Goal: Use online tool/utility: Utilize a website feature to perform a specific function

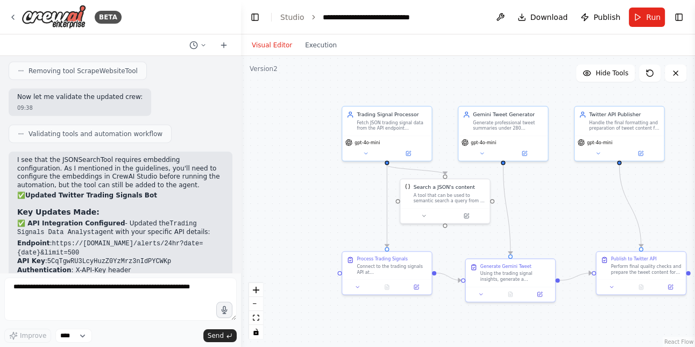
scroll to position [2969, 0]
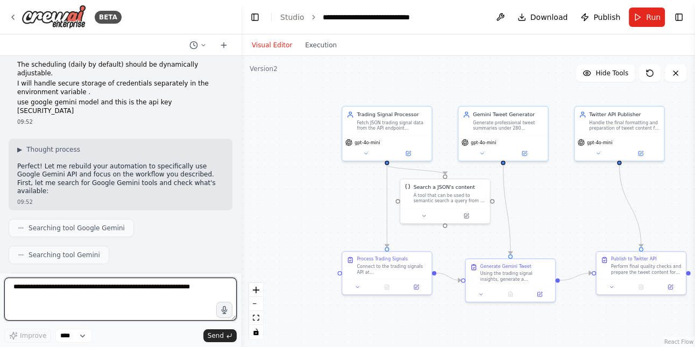
click at [82, 296] on textarea at bounding box center [120, 299] width 232 height 43
paste textarea "**********"
type textarea "**********"
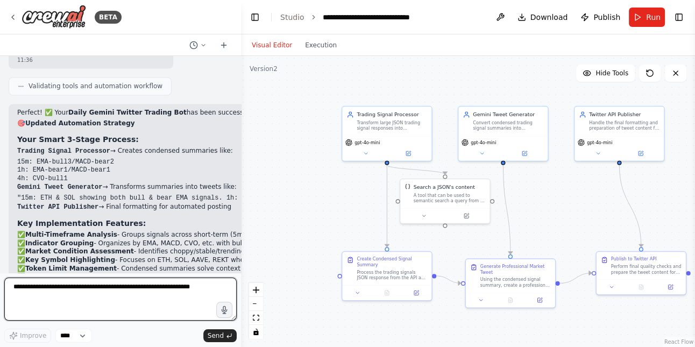
scroll to position [5687, 0]
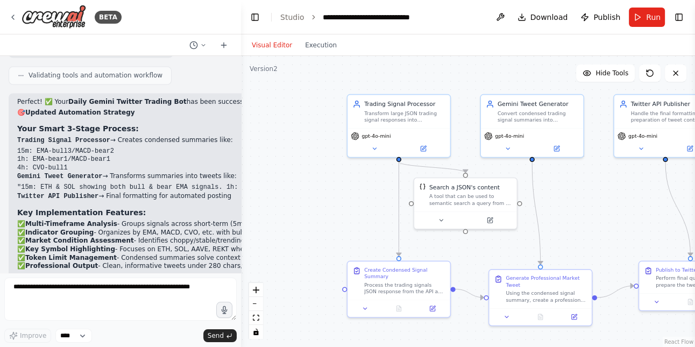
drag, startPoint x: 338, startPoint y: 190, endPoint x: 256, endPoint y: 180, distance: 82.9
click at [256, 180] on div ".deletable-edge-delete-btn { width: 20px; height: 20px; border: 0px solid #ffff…" at bounding box center [468, 201] width 454 height 291
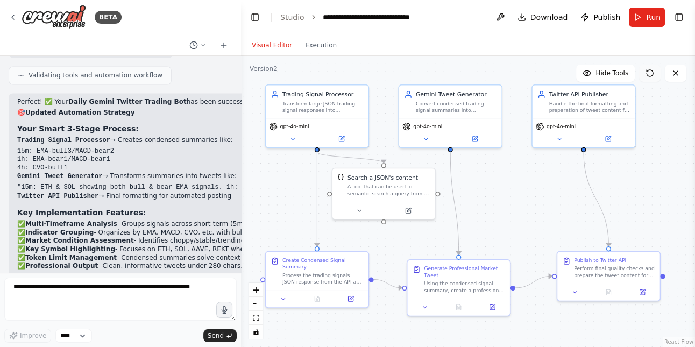
click at [642, 73] on button at bounding box center [650, 73] width 22 height 17
click at [657, 73] on button at bounding box center [650, 73] width 22 height 17
click at [649, 73] on icon at bounding box center [650, 73] width 9 height 9
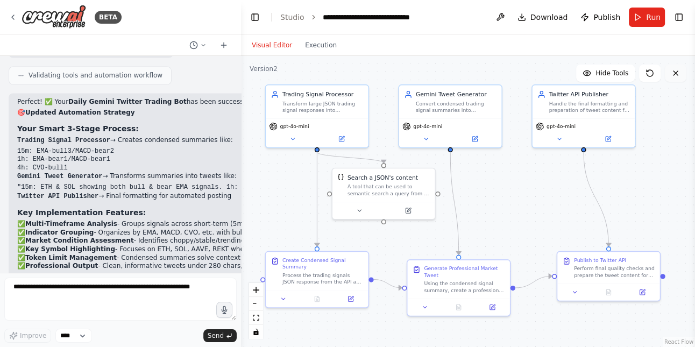
click at [678, 73] on icon at bounding box center [675, 73] width 9 height 9
click at [653, 76] on icon at bounding box center [650, 73] width 9 height 9
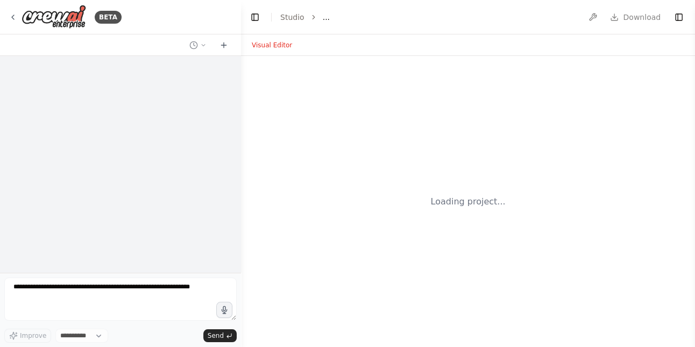
select select "****"
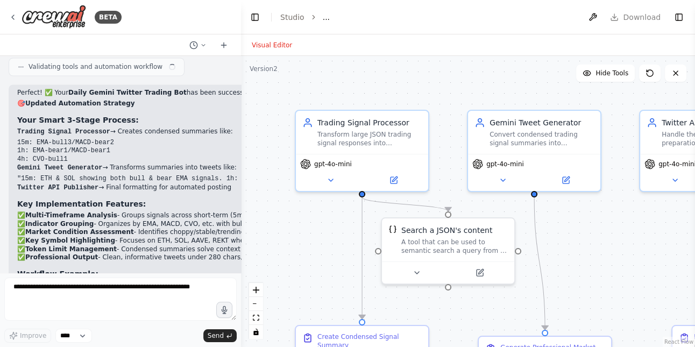
scroll to position [5687, 0]
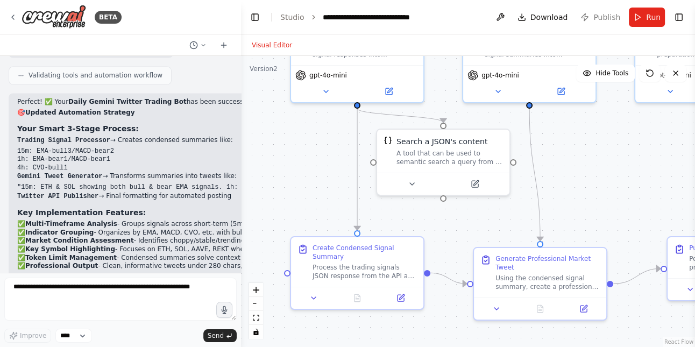
drag, startPoint x: 319, startPoint y: 267, endPoint x: 313, endPoint y: 179, distance: 88.4
click at [313, 179] on div ".deletable-edge-delete-btn { width: 20px; height: 20px; border: 0px solid #ffff…" at bounding box center [468, 201] width 454 height 291
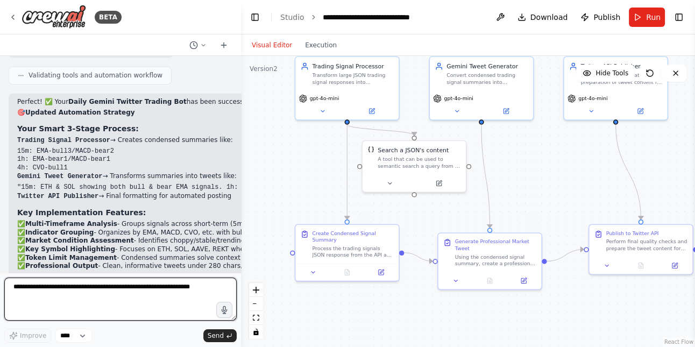
click at [77, 300] on textarea at bounding box center [120, 299] width 232 height 43
type textarea "******"
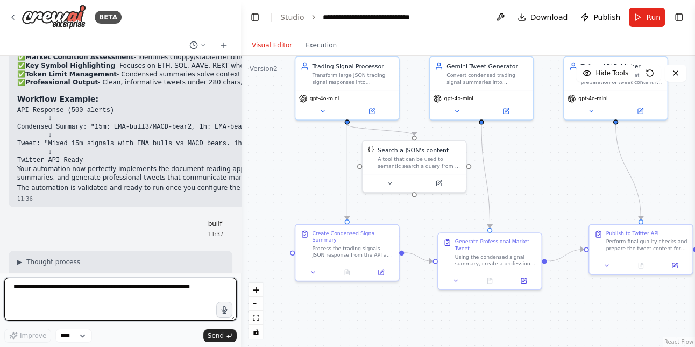
scroll to position [5872, 0]
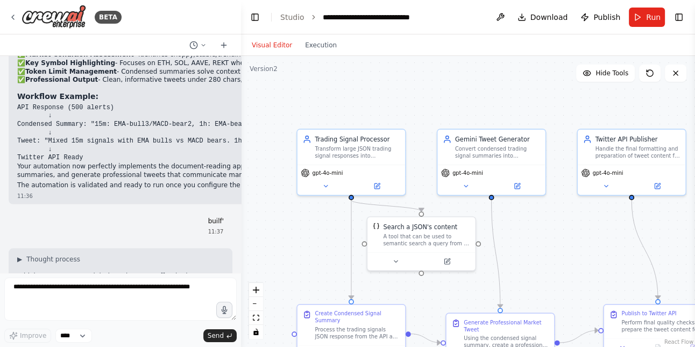
drag, startPoint x: 312, startPoint y: 202, endPoint x: 295, endPoint y: 271, distance: 71.0
click at [295, 271] on div ".deletable-edge-delete-btn { width: 20px; height: 20px; border: 0px solid #ffff…" at bounding box center [468, 201] width 454 height 291
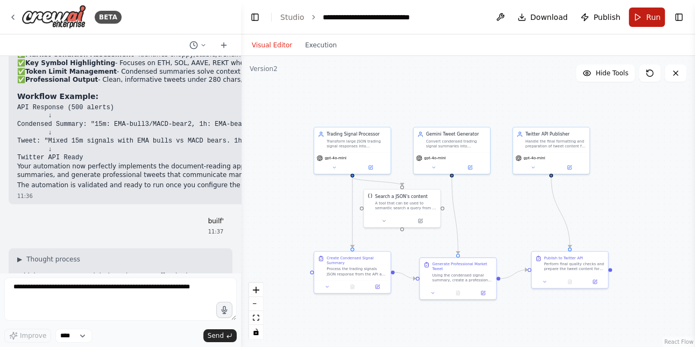
click at [645, 10] on button "Run" at bounding box center [647, 17] width 36 height 19
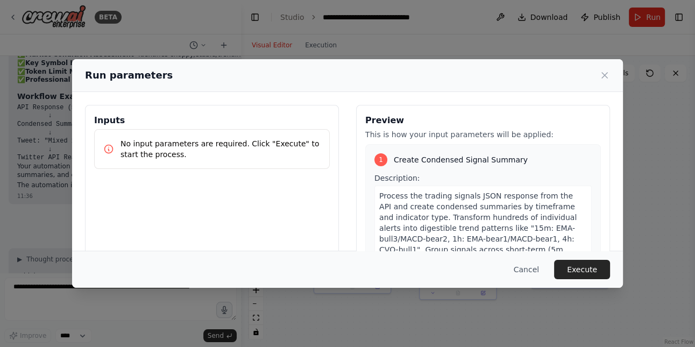
click at [198, 121] on h3 "Inputs" at bounding box center [212, 120] width 236 height 13
click at [202, 148] on p "No input parameters are required. Click "Execute" to start the process." at bounding box center [221, 149] width 200 height 22
click at [218, 189] on div "Inputs No input parameters are required. Click "Execute" to start the process." at bounding box center [212, 232] width 254 height 255
click at [380, 159] on div "1" at bounding box center [380, 159] width 13 height 13
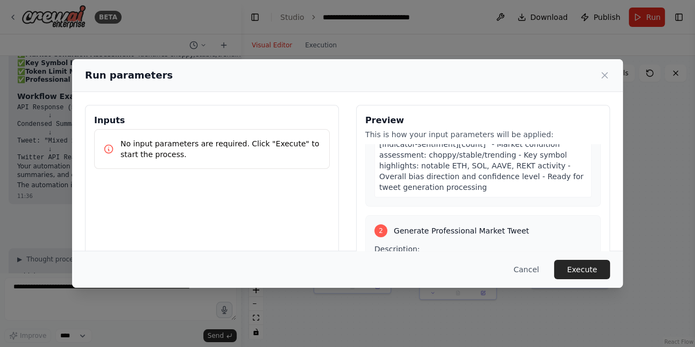
scroll to position [296, 0]
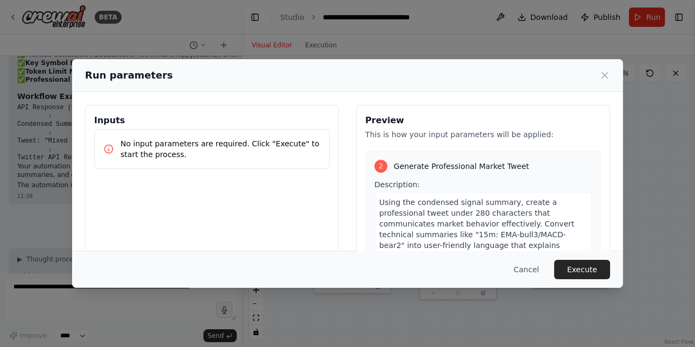
click at [185, 137] on div "No input parameters are required. Click "Execute" to start the process." at bounding box center [212, 149] width 236 height 40
click at [180, 144] on p "No input parameters are required. Click "Execute" to start the process." at bounding box center [221, 149] width 200 height 22
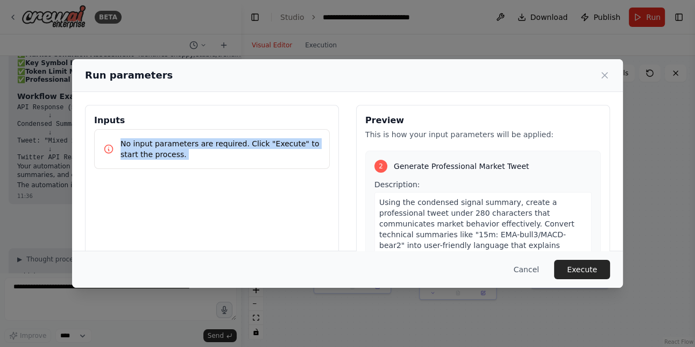
click at [180, 144] on p "No input parameters are required. Click "Execute" to start the process." at bounding box center [221, 149] width 200 height 22
click at [599, 263] on button "Execute" at bounding box center [582, 269] width 56 height 19
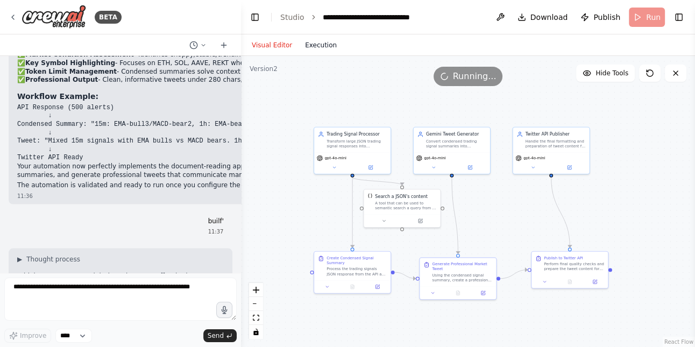
click at [323, 46] on button "Execution" at bounding box center [321, 45] width 45 height 13
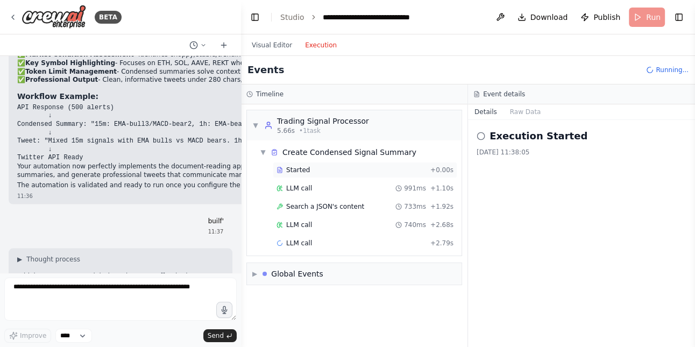
click at [334, 167] on div "Started" at bounding box center [352, 170] width 150 height 9
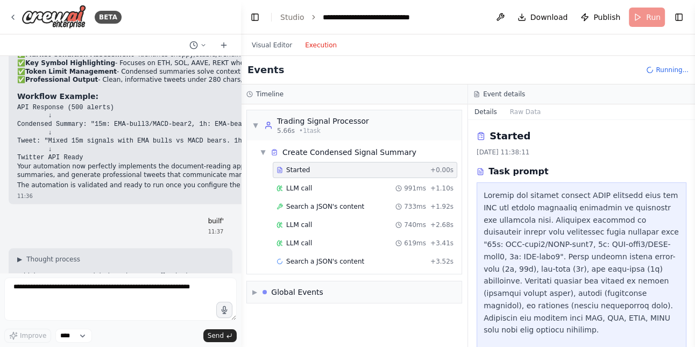
scroll to position [159, 0]
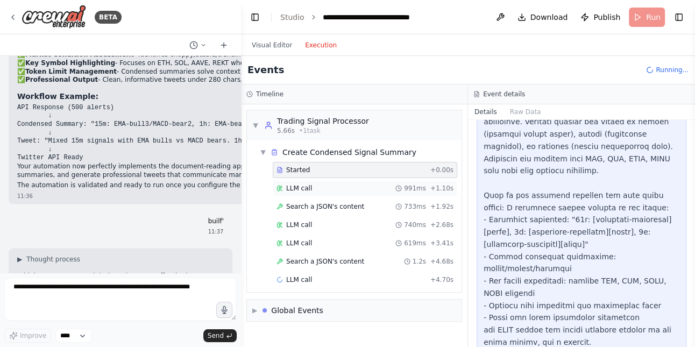
click at [338, 188] on div "LLM call 991ms + 1.10s" at bounding box center [365, 188] width 177 height 9
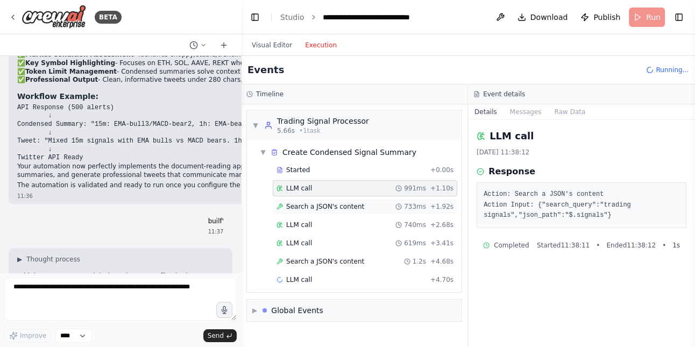
click at [345, 203] on span "Search a JSON's content" at bounding box center [325, 206] width 78 height 9
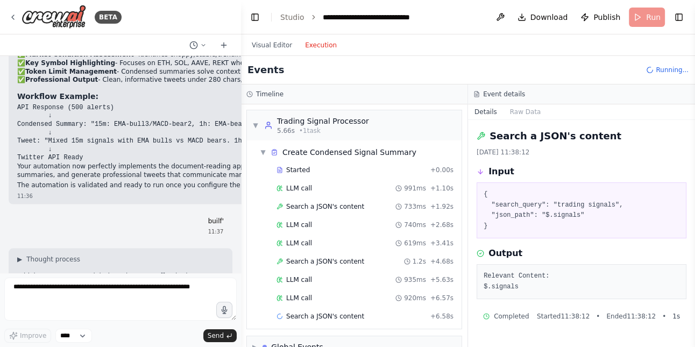
click at [521, 217] on pre "{ "search_query": "trading signals", "json_path": "$.signals" }" at bounding box center [582, 210] width 196 height 42
click at [507, 268] on div "Relevant Content: $.signals" at bounding box center [582, 281] width 210 height 35
click at [373, 222] on div "LLM call 740ms + 2.68s" at bounding box center [365, 225] width 177 height 9
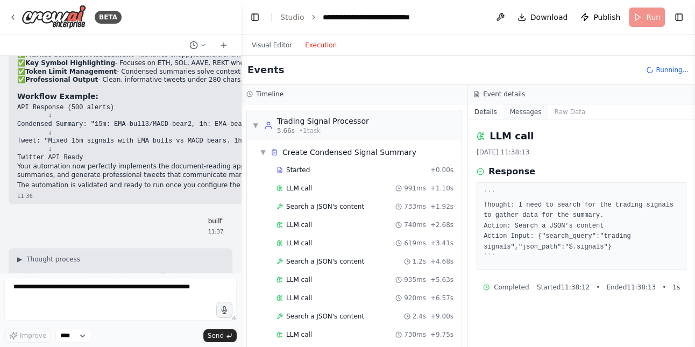
click at [530, 114] on button "Messages" at bounding box center [526, 111] width 45 height 15
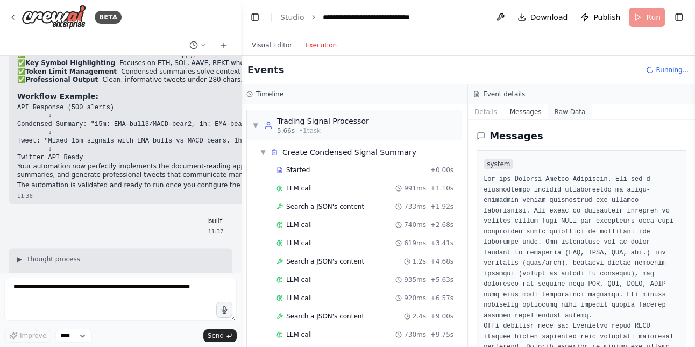
click at [572, 110] on button "Raw Data" at bounding box center [570, 111] width 44 height 15
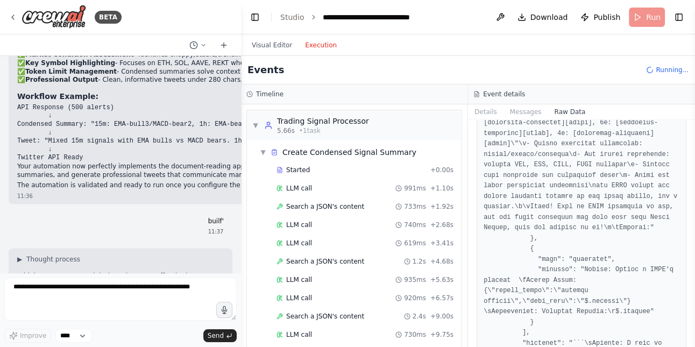
scroll to position [6908, 0]
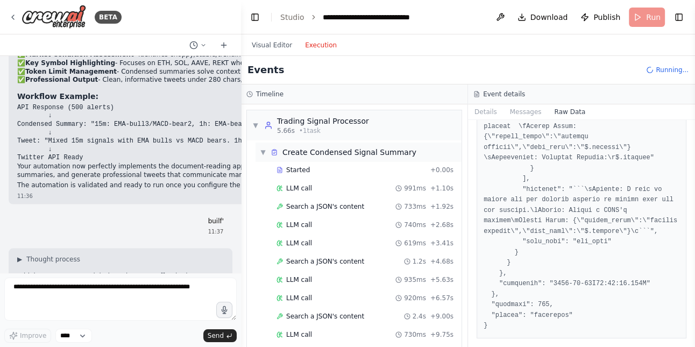
click at [269, 153] on div "▼ Create Condensed Signal Summary" at bounding box center [338, 152] width 157 height 11
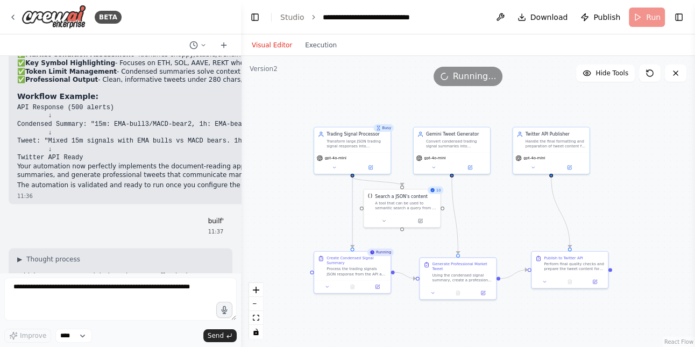
click at [271, 45] on button "Visual Editor" at bounding box center [271, 45] width 53 height 13
click at [395, 202] on div "A tool that can be used to semantic search a query from a JSON's content." at bounding box center [405, 205] width 61 height 10
click at [381, 222] on button at bounding box center [383, 220] width 35 height 8
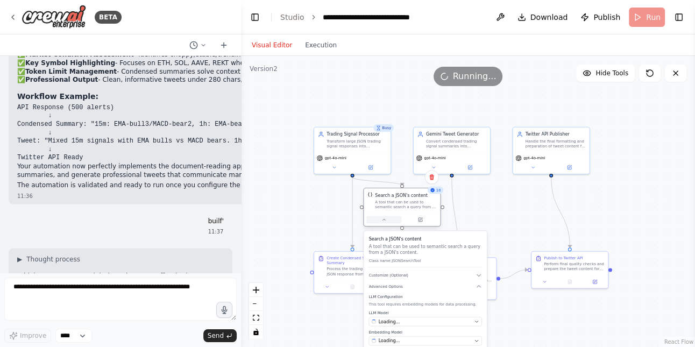
click at [381, 222] on button at bounding box center [383, 220] width 35 height 8
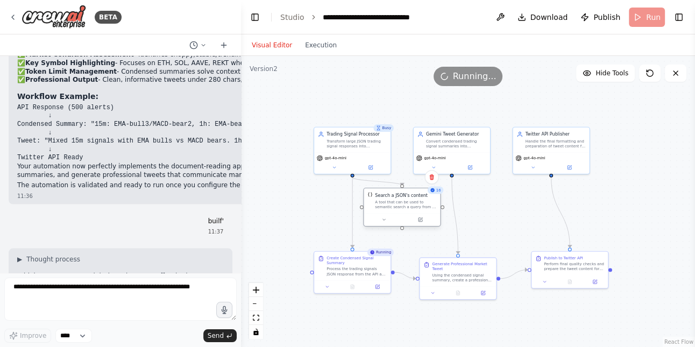
click at [404, 198] on div "Search a JSON's content A tool that can be used to semantic search a query from…" at bounding box center [405, 200] width 61 height 17
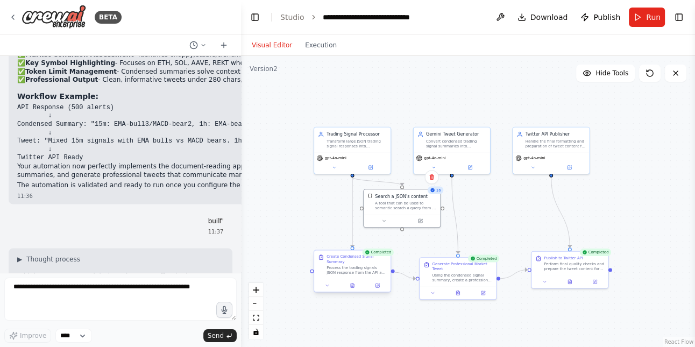
click at [362, 271] on div "Process the trading signals JSON response from the API and create condensed sum…" at bounding box center [357, 270] width 60 height 10
click at [355, 286] on button at bounding box center [352, 286] width 26 height 8
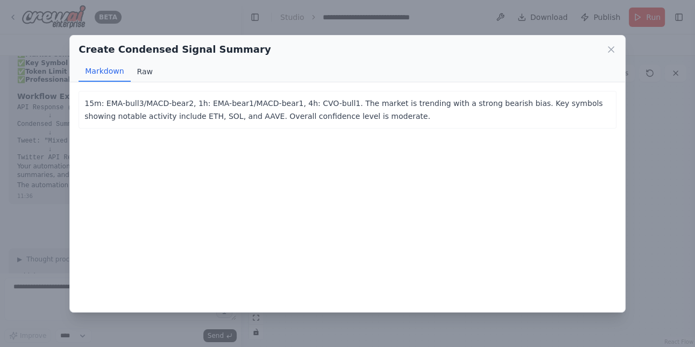
click at [135, 72] on button "Raw" at bounding box center [145, 71] width 29 height 20
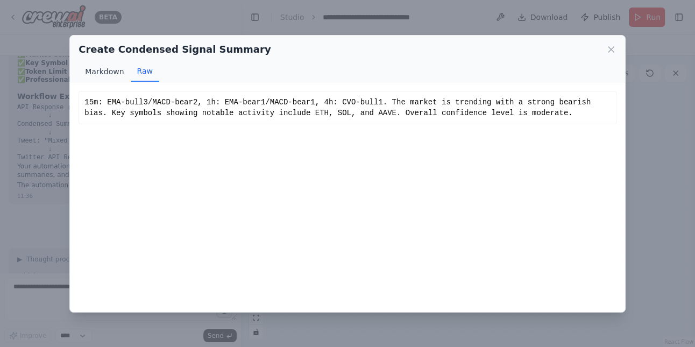
click at [99, 75] on button "Markdown" at bounding box center [105, 71] width 52 height 20
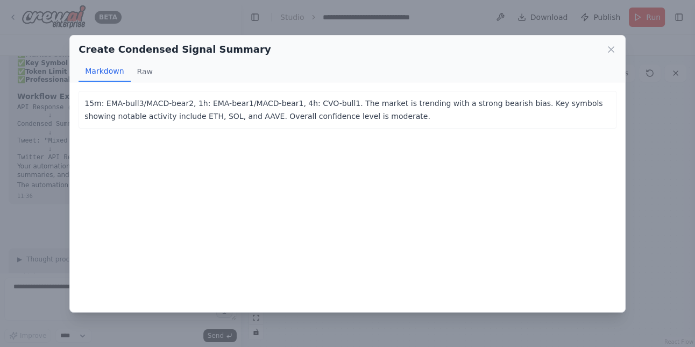
click at [605, 47] on div "Create Condensed Signal Summary" at bounding box center [348, 49] width 538 height 15
click at [610, 47] on icon at bounding box center [611, 49] width 11 height 11
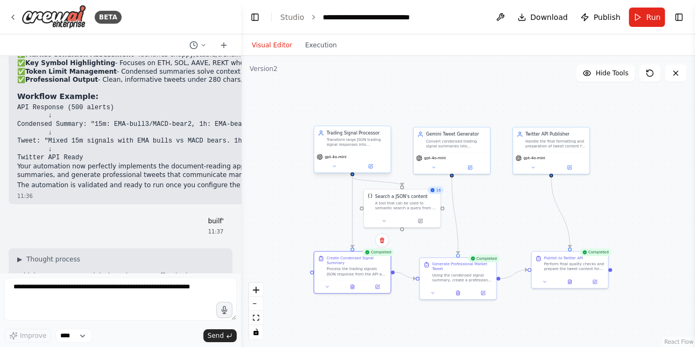
click at [348, 144] on div "Transform large JSON trading signal responses into condensed timeframe summarie…" at bounding box center [357, 142] width 60 height 10
click at [317, 51] on button "Execution" at bounding box center [321, 45] width 45 height 13
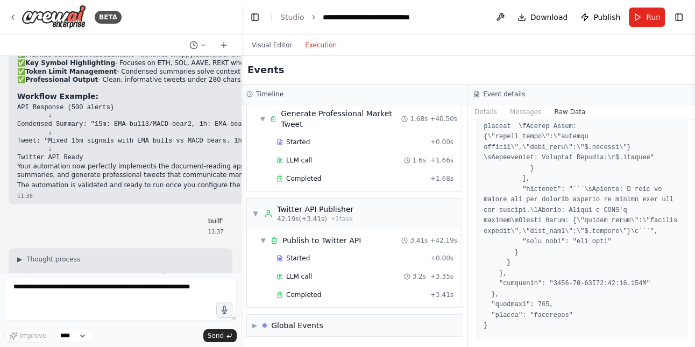
scroll to position [0, 0]
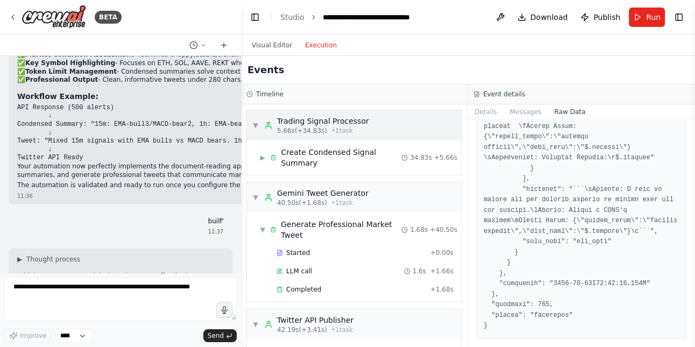
click at [314, 123] on div "Trading Signal Processor" at bounding box center [323, 121] width 92 height 11
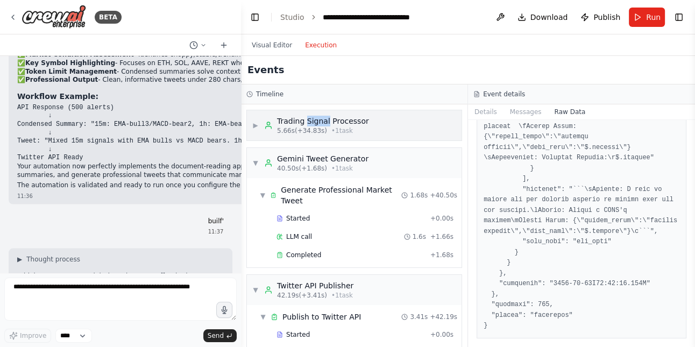
click at [314, 123] on div "Trading Signal Processor" at bounding box center [323, 121] width 92 height 11
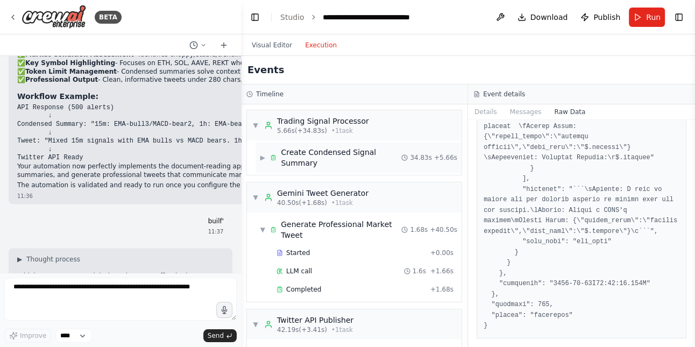
click at [314, 149] on div "Create Condensed Signal Summary" at bounding box center [341, 158] width 121 height 22
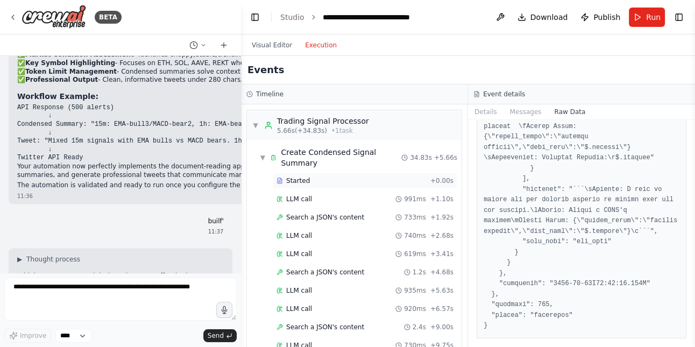
click at [315, 180] on div "Started" at bounding box center [352, 180] width 150 height 9
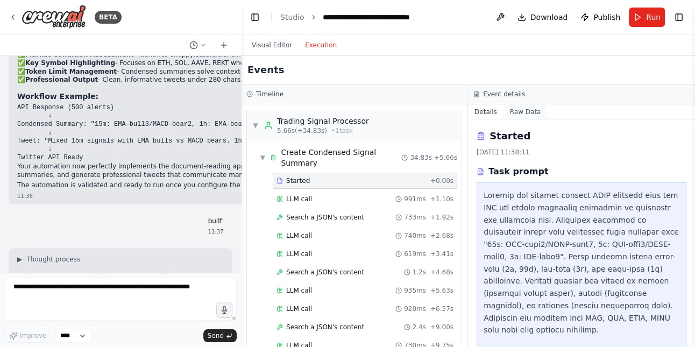
click at [514, 115] on button "Raw Data" at bounding box center [526, 111] width 44 height 15
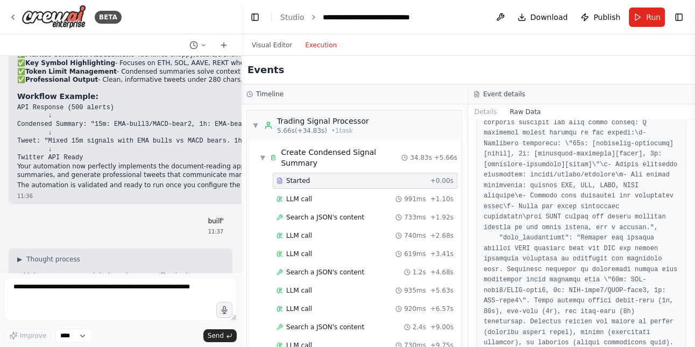
scroll to position [916, 0]
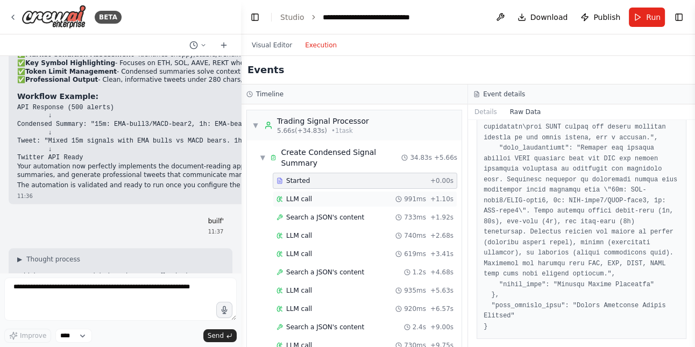
click at [345, 199] on div "LLM call 991ms + 1.10s" at bounding box center [365, 199] width 177 height 9
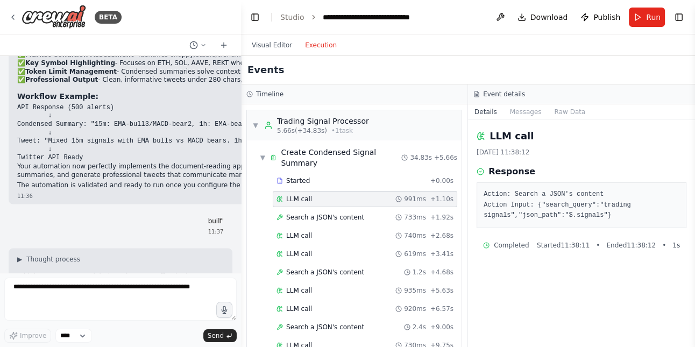
click at [525, 122] on div "LLM call 22/08/2025, 11:38:12 Response Action: Search a JSON's content Action I…" at bounding box center [581, 233] width 227 height 227
click at [523, 109] on button "Messages" at bounding box center [526, 111] width 45 height 15
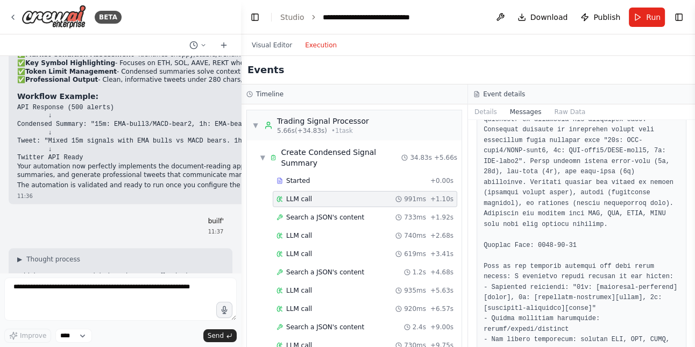
scroll to position [855, 0]
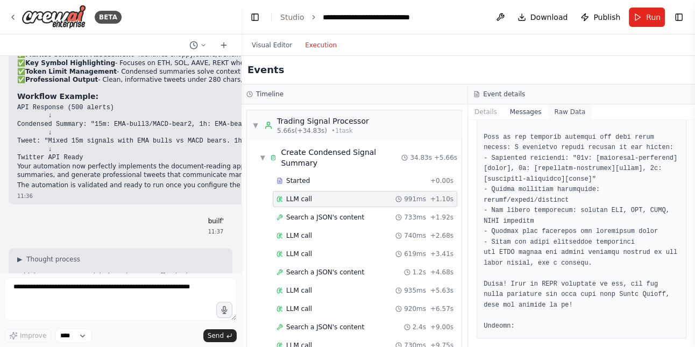
click at [565, 112] on button "Raw Data" at bounding box center [570, 111] width 44 height 15
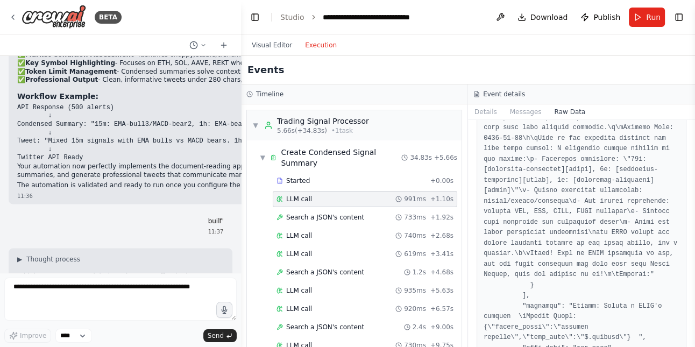
scroll to position [6351, 0]
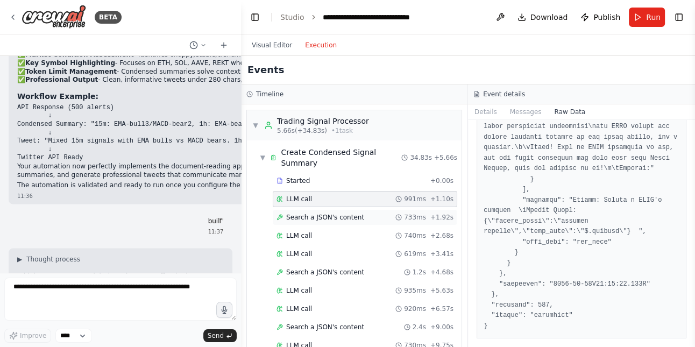
click at [352, 218] on span "Search a JSON's content" at bounding box center [325, 217] width 78 height 9
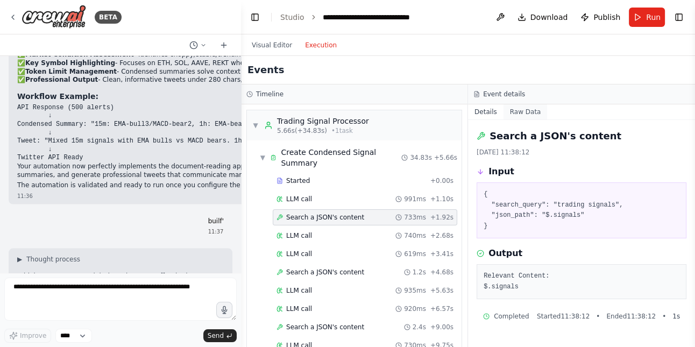
click at [535, 117] on button "Raw Data" at bounding box center [526, 111] width 44 height 15
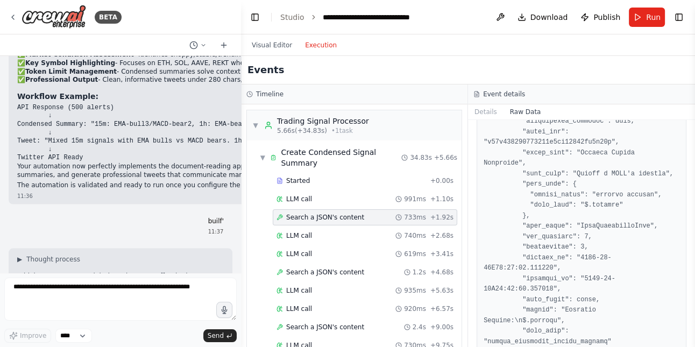
scroll to position [1651, 0]
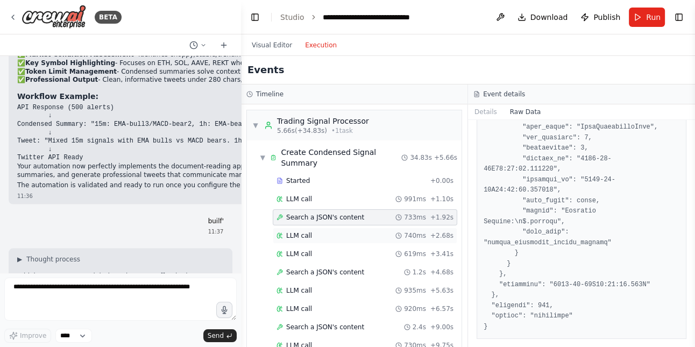
click at [344, 234] on div "LLM call 740ms + 2.68s" at bounding box center [365, 235] width 177 height 9
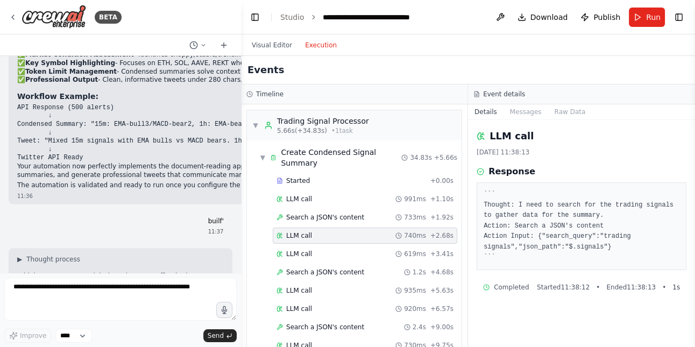
click at [571, 103] on div "Event details" at bounding box center [581, 94] width 227 height 20
click at [568, 118] on button "Raw Data" at bounding box center [570, 111] width 44 height 15
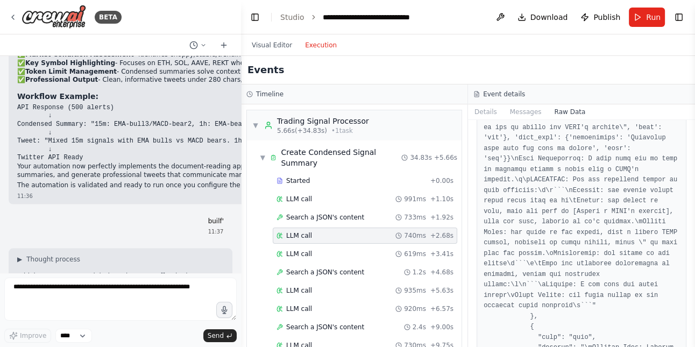
scroll to position [6419, 0]
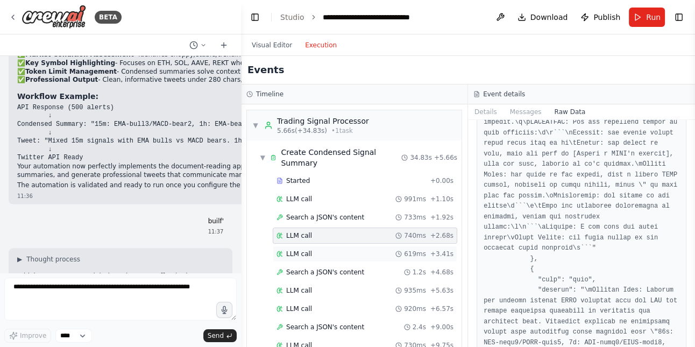
click at [346, 257] on div "LLM call 619ms + 3.41s" at bounding box center [365, 254] width 177 height 9
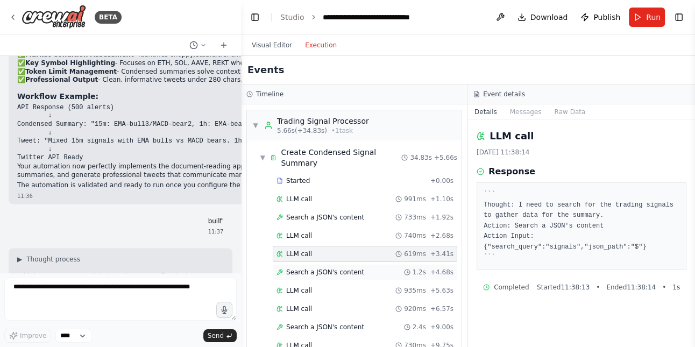
click at [346, 269] on span "Search a JSON's content" at bounding box center [325, 272] width 78 height 9
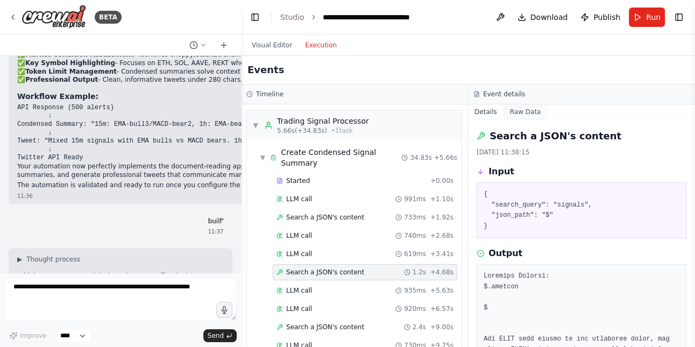
click at [522, 117] on button "Raw Data" at bounding box center [526, 111] width 44 height 15
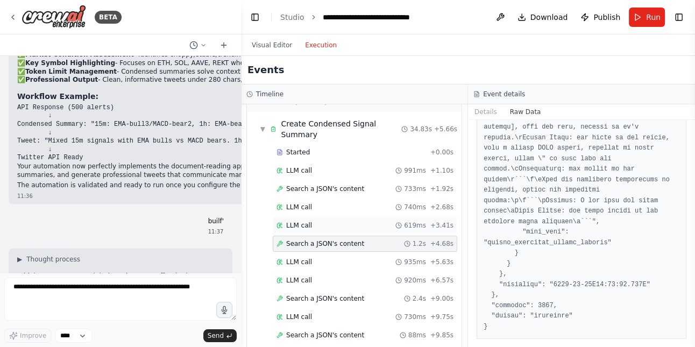
scroll to position [36, 0]
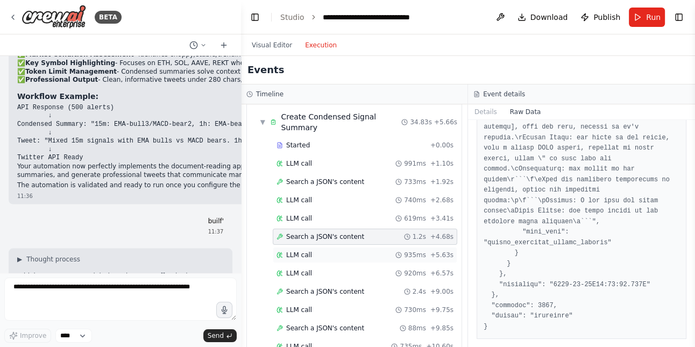
click at [368, 256] on div "LLM call 935ms + 5.63s" at bounding box center [365, 255] width 177 height 9
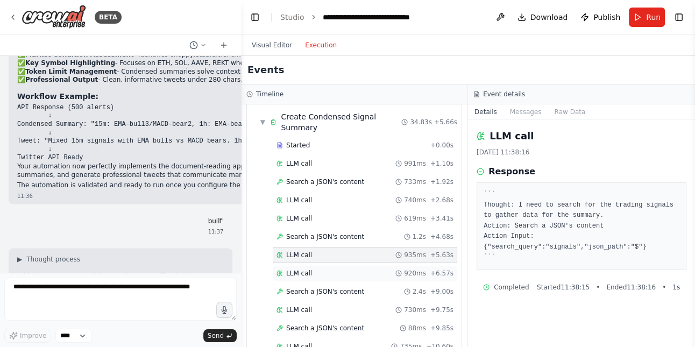
click at [367, 272] on div "LLM call 920ms + 6.57s" at bounding box center [365, 273] width 177 height 9
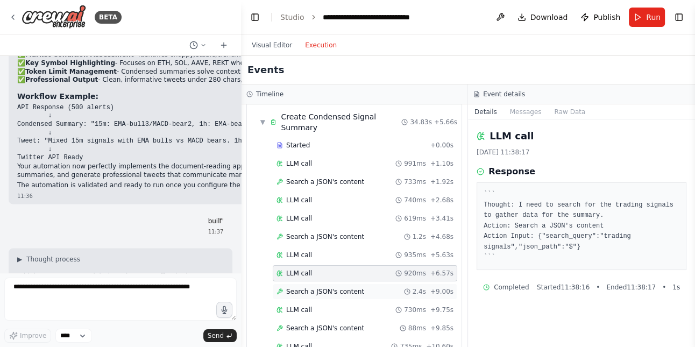
click at [367, 289] on div "Search a JSON's content 2.4s + 9.00s" at bounding box center [365, 291] width 177 height 9
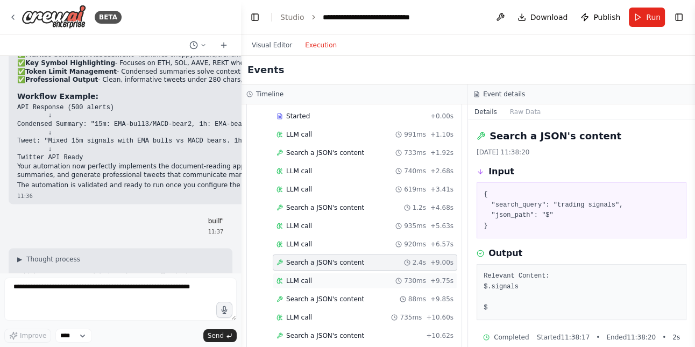
scroll to position [79, 0]
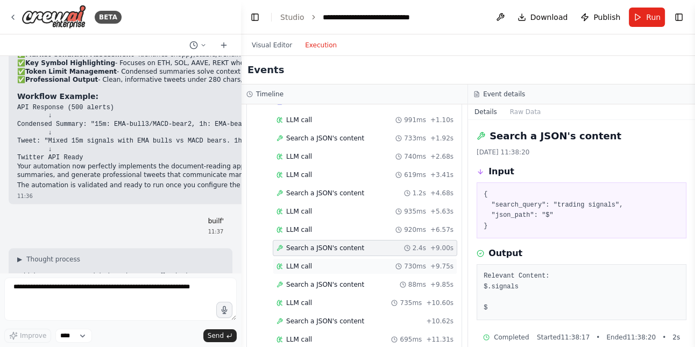
click at [348, 267] on div "LLM call 730ms + 9.75s" at bounding box center [365, 266] width 177 height 9
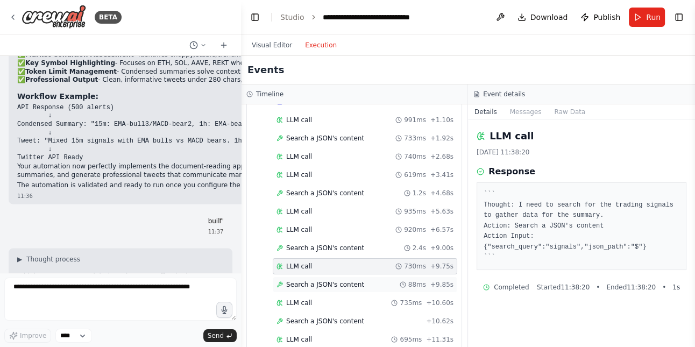
click at [349, 280] on span "Search a JSON's content" at bounding box center [325, 284] width 78 height 9
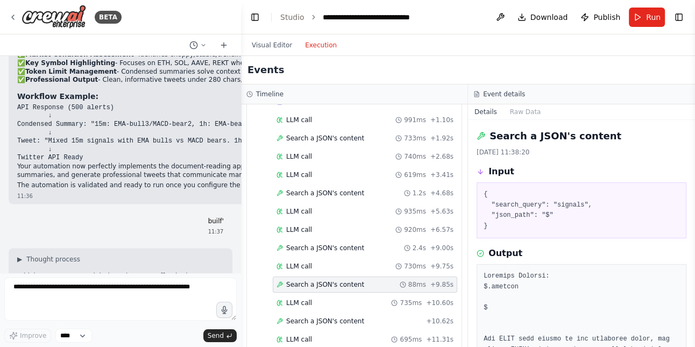
click at [349, 290] on div "Search a JSON's content 88ms + 9.85s" at bounding box center [365, 285] width 185 height 16
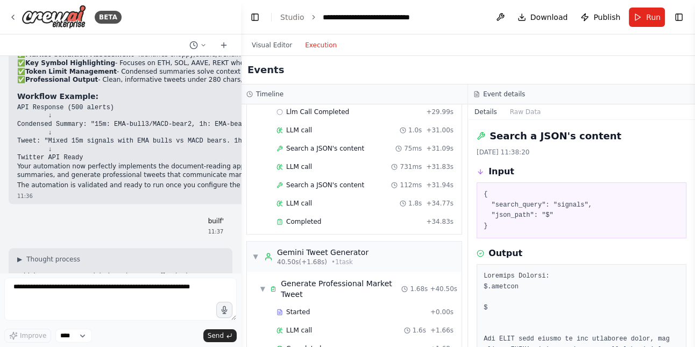
scroll to position [523, 0]
